Goal: Information Seeking & Learning: Learn about a topic

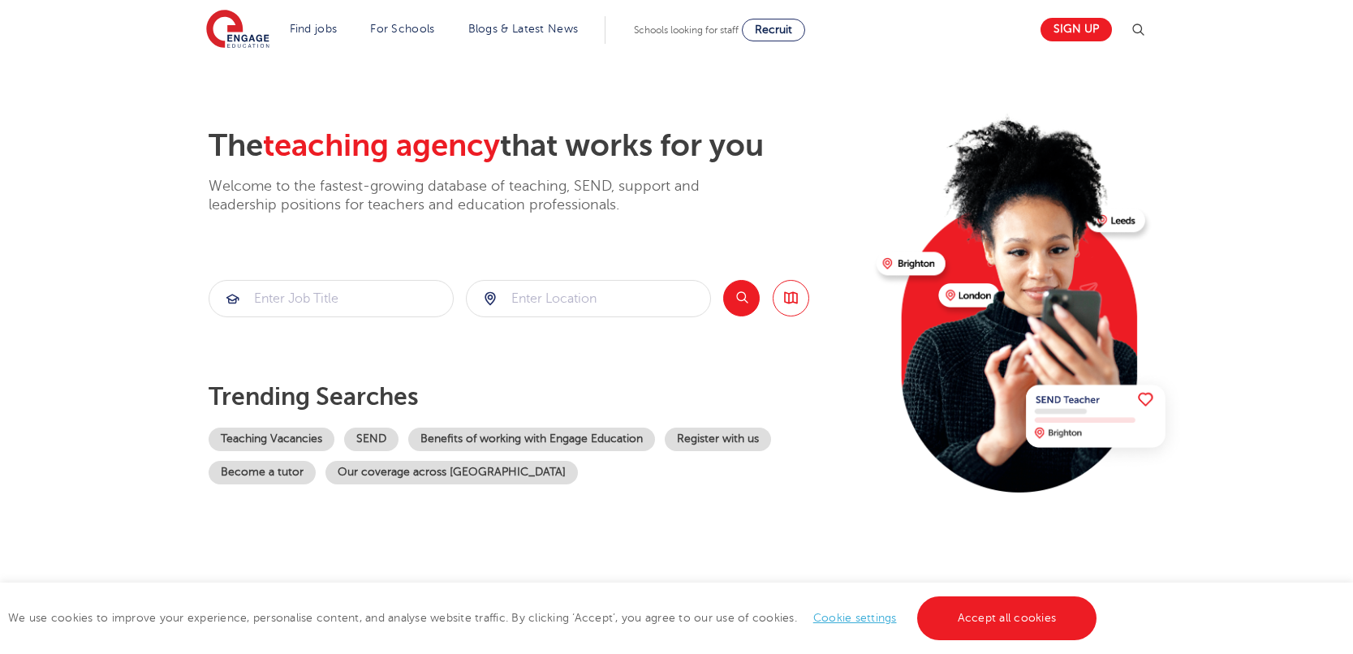
scroll to position [33, 0]
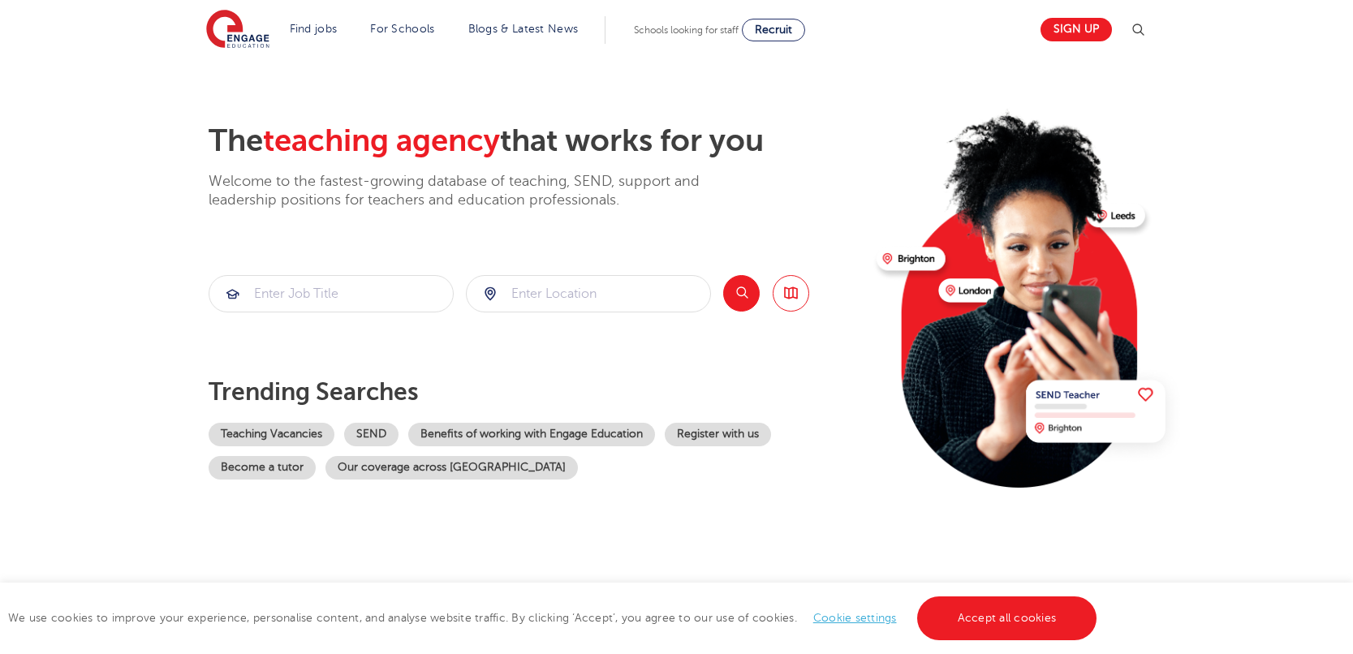
click at [749, 295] on button "Search" at bounding box center [741, 293] width 37 height 37
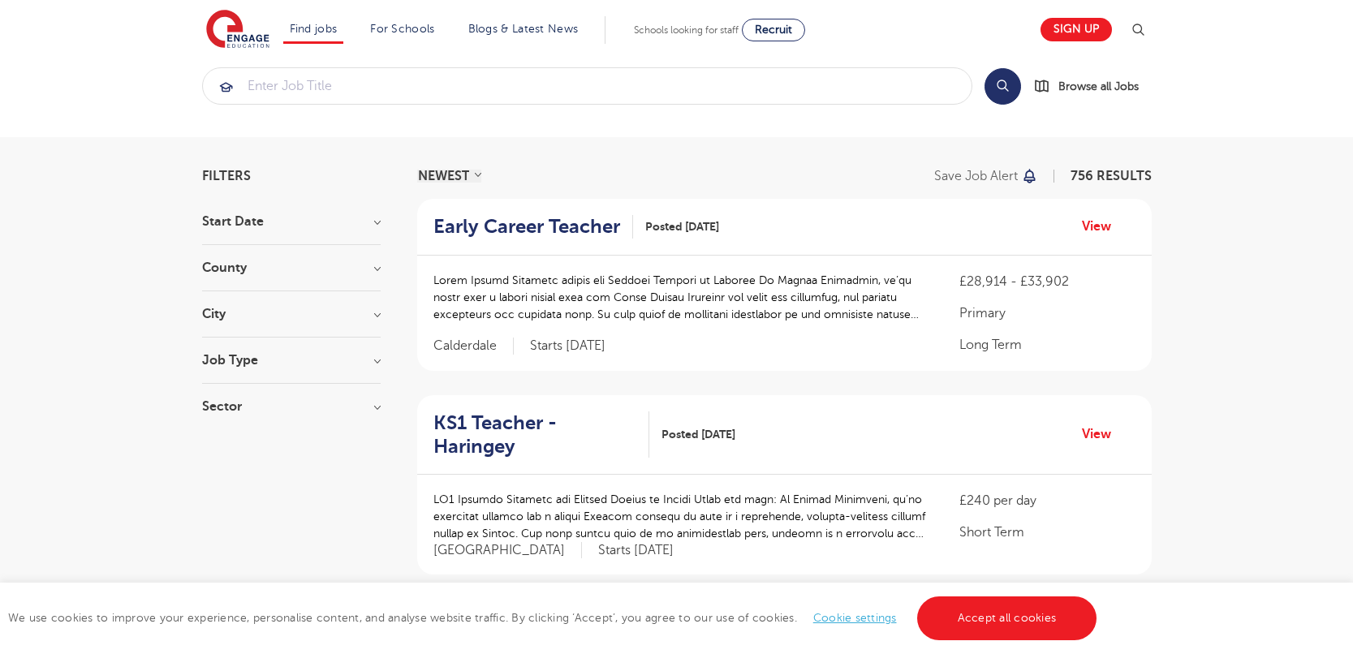
scroll to position [28, 0]
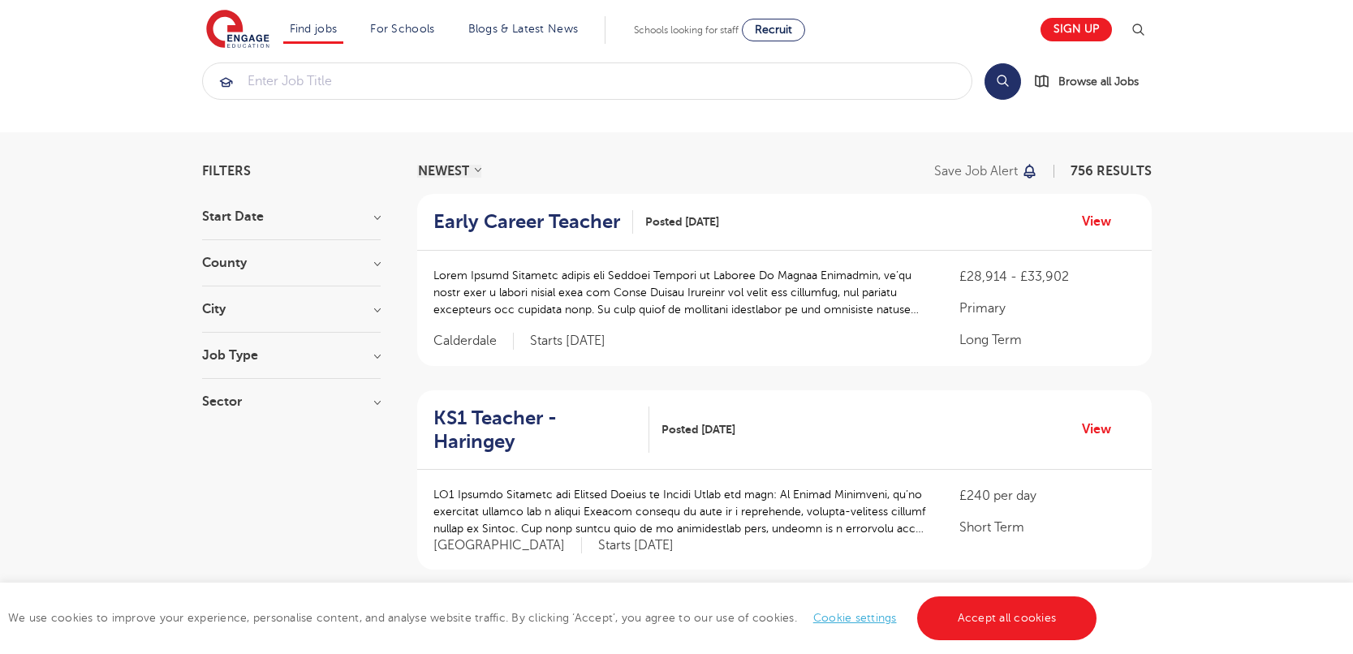
click at [347, 347] on section "Start Date September 77 November 10 October 5 Show more County London 546 Hertf…" at bounding box center [291, 317] width 179 height 214
click at [274, 360] on h3 "Job Type" at bounding box center [291, 355] width 179 height 13
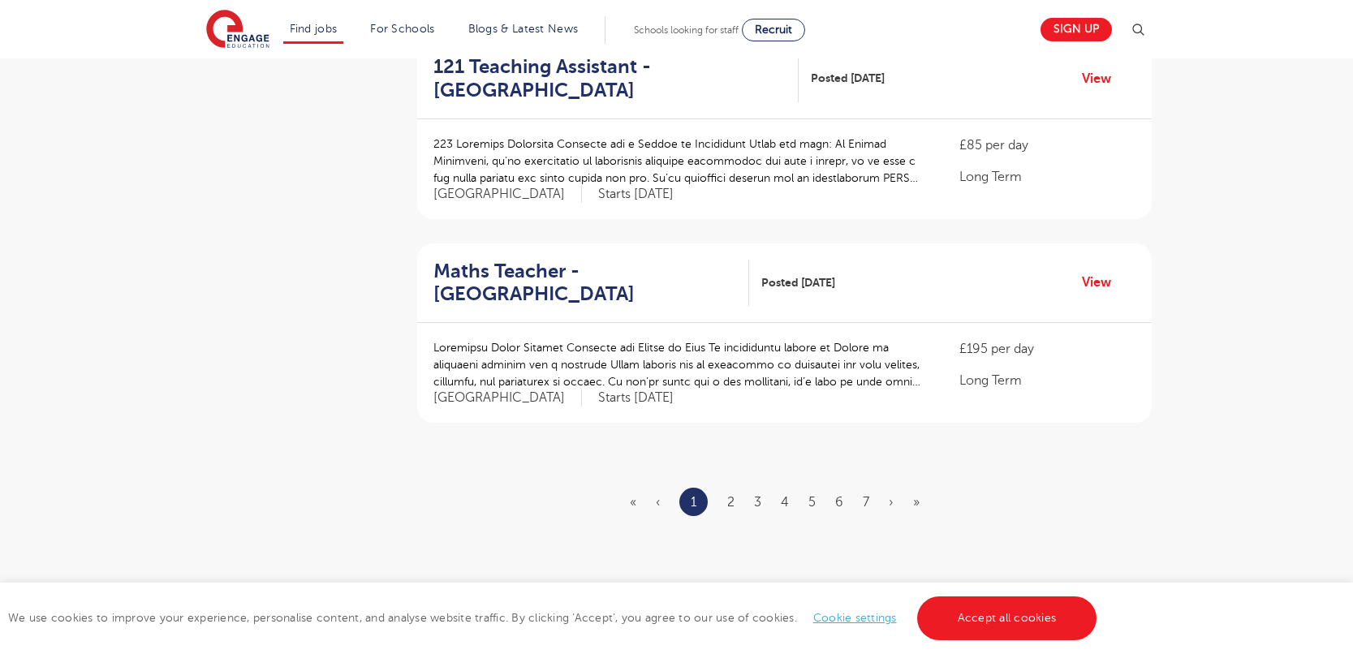
scroll to position [2146, 0]
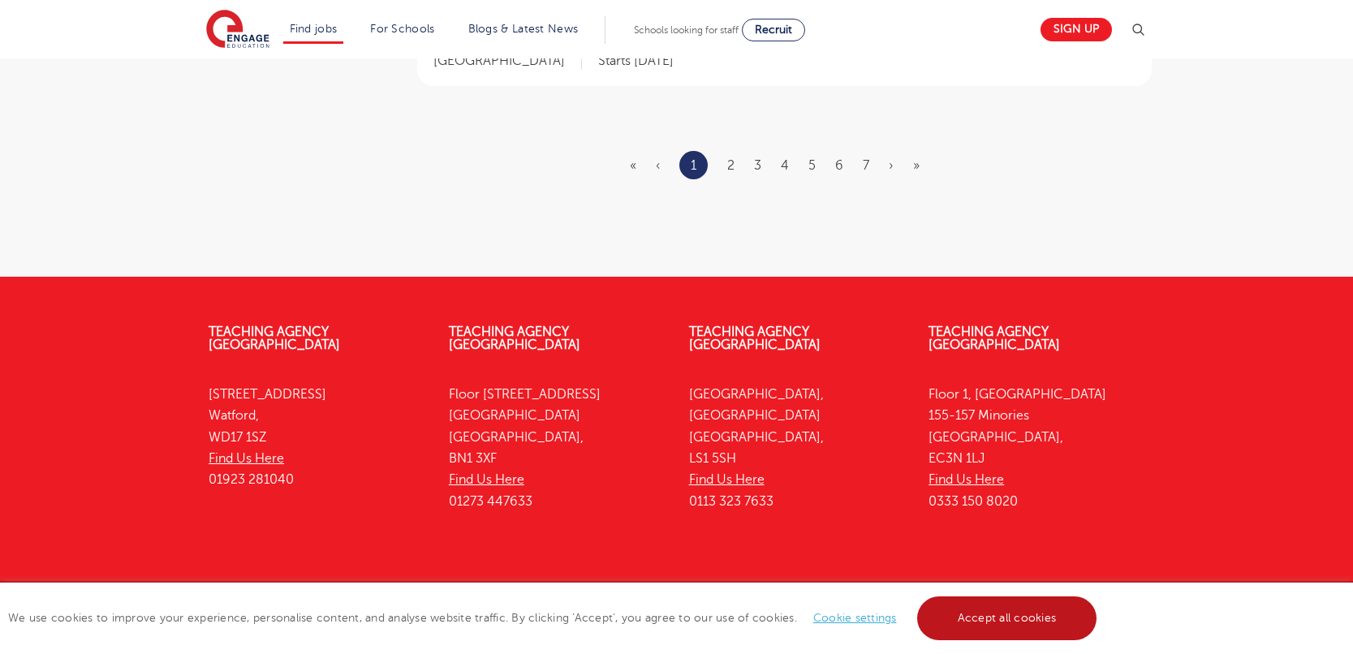
click at [968, 637] on link "Accept all cookies" at bounding box center [1007, 619] width 180 height 44
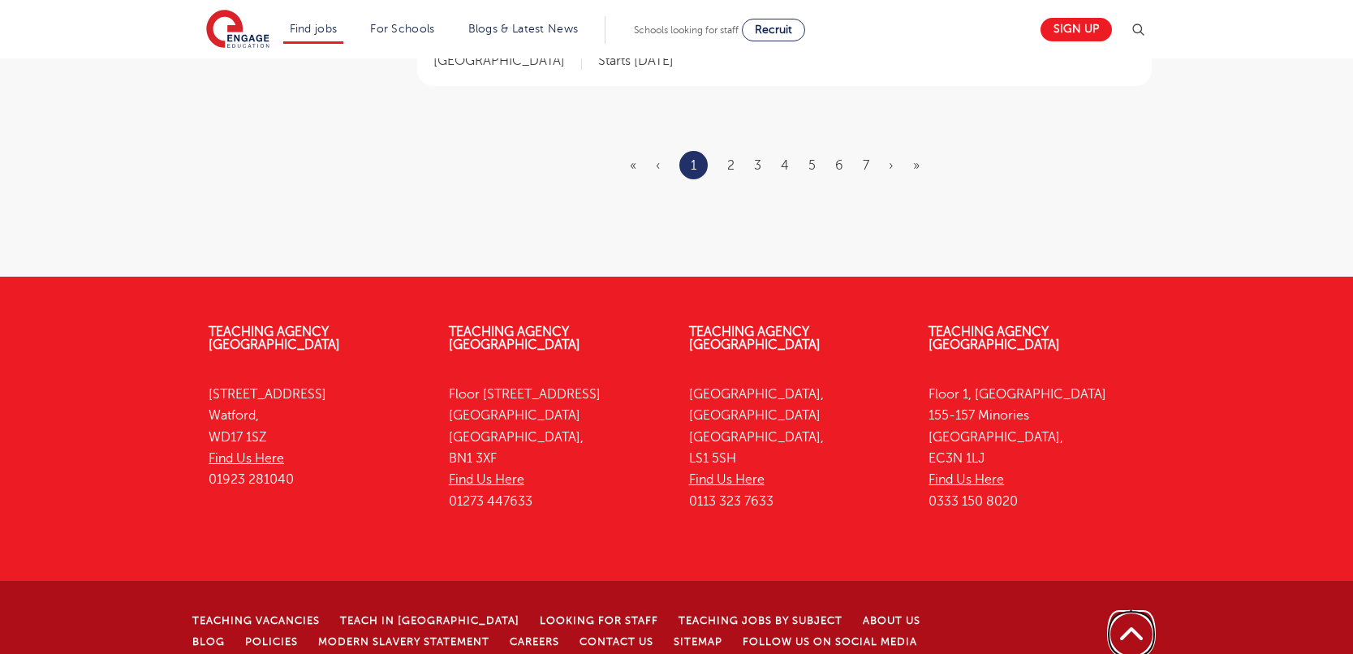
click at [1138, 610] on link "Back to top" at bounding box center [1131, 635] width 50 height 50
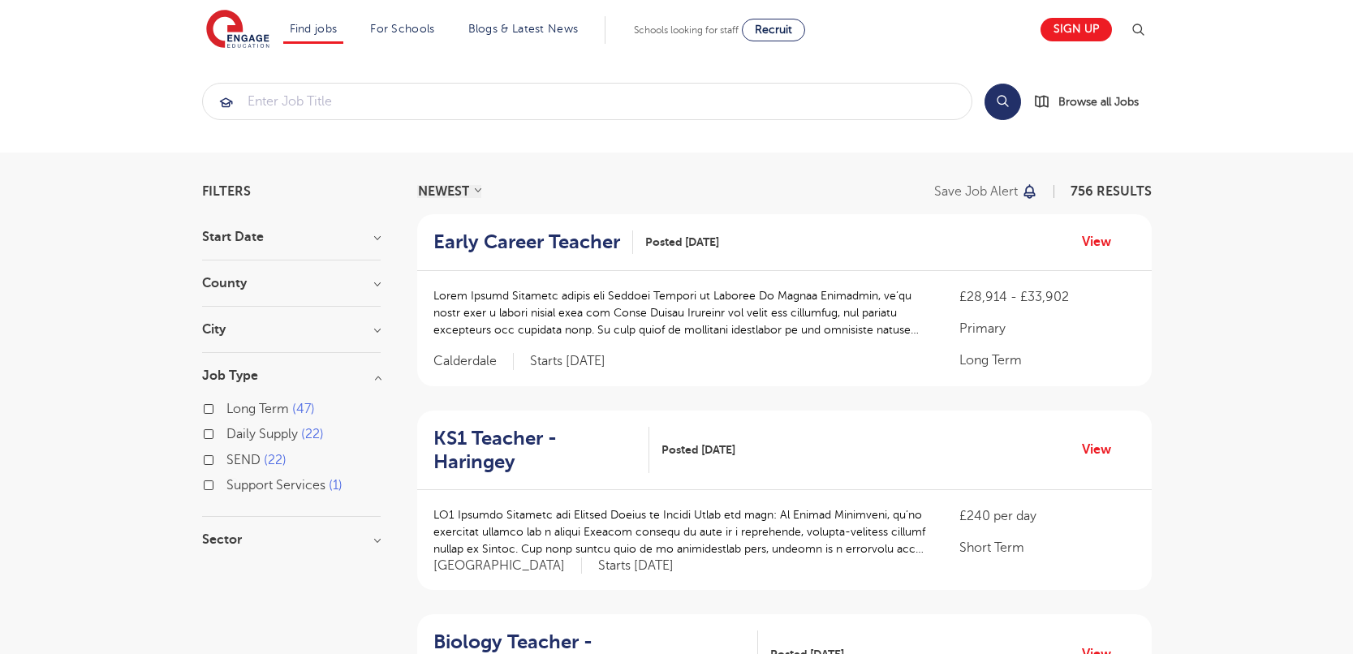
scroll to position [0, 0]
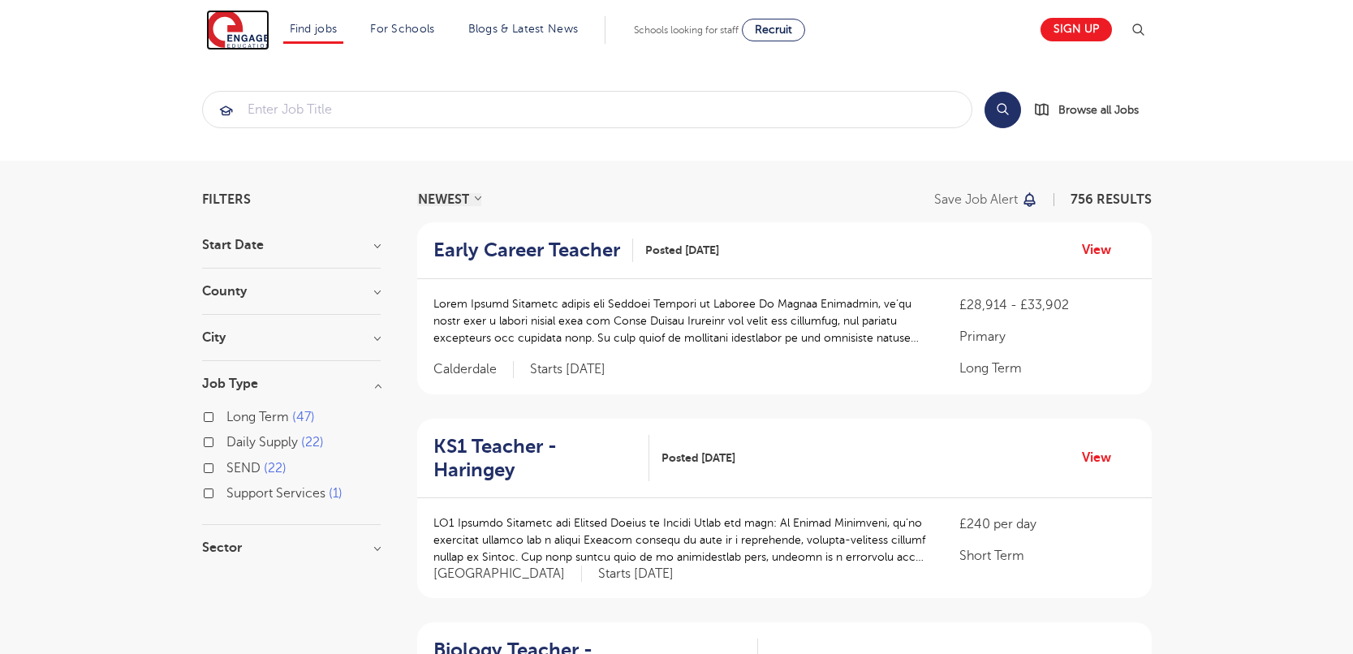
click at [226, 20] on img at bounding box center [237, 30] width 63 height 41
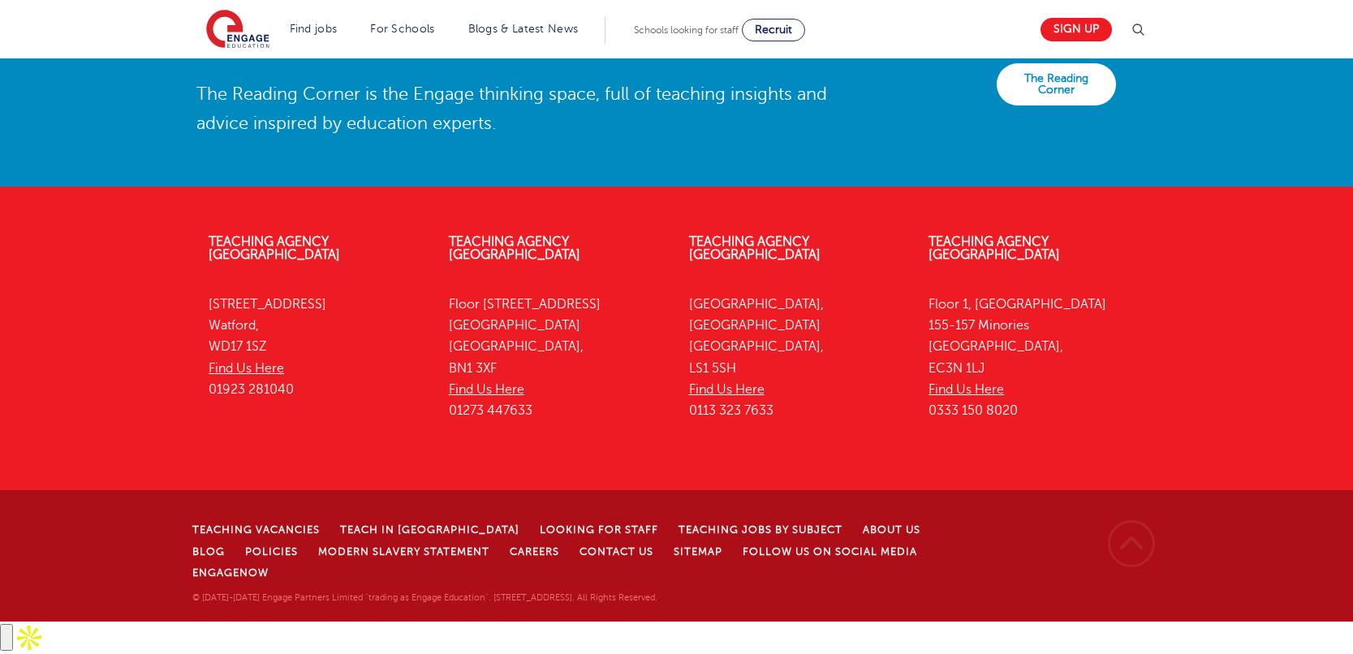
scroll to position [3643, 0]
click at [1138, 569] on link "Back to top" at bounding box center [1131, 544] width 50 height 50
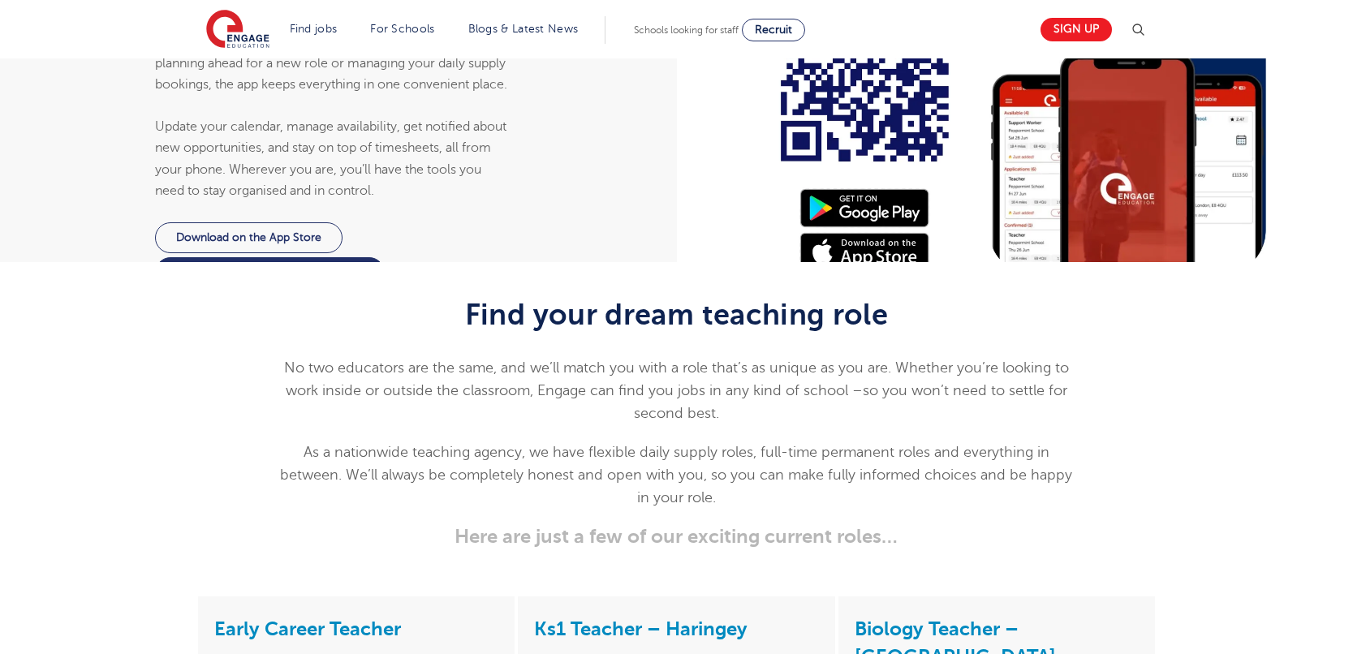
scroll to position [1522, 0]
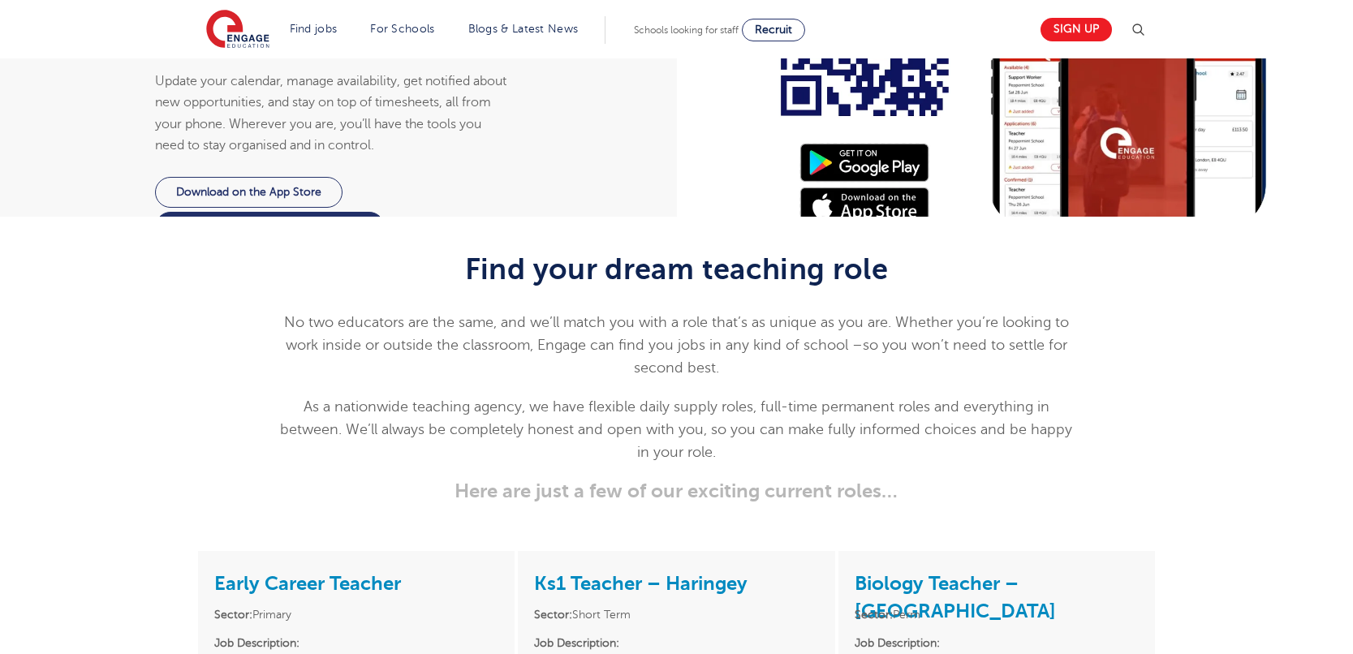
click at [882, 217] on div at bounding box center [1021, 87] width 689 height 260
click at [879, 217] on div at bounding box center [1021, 87] width 689 height 260
